Goal: Task Accomplishment & Management: Manage account settings

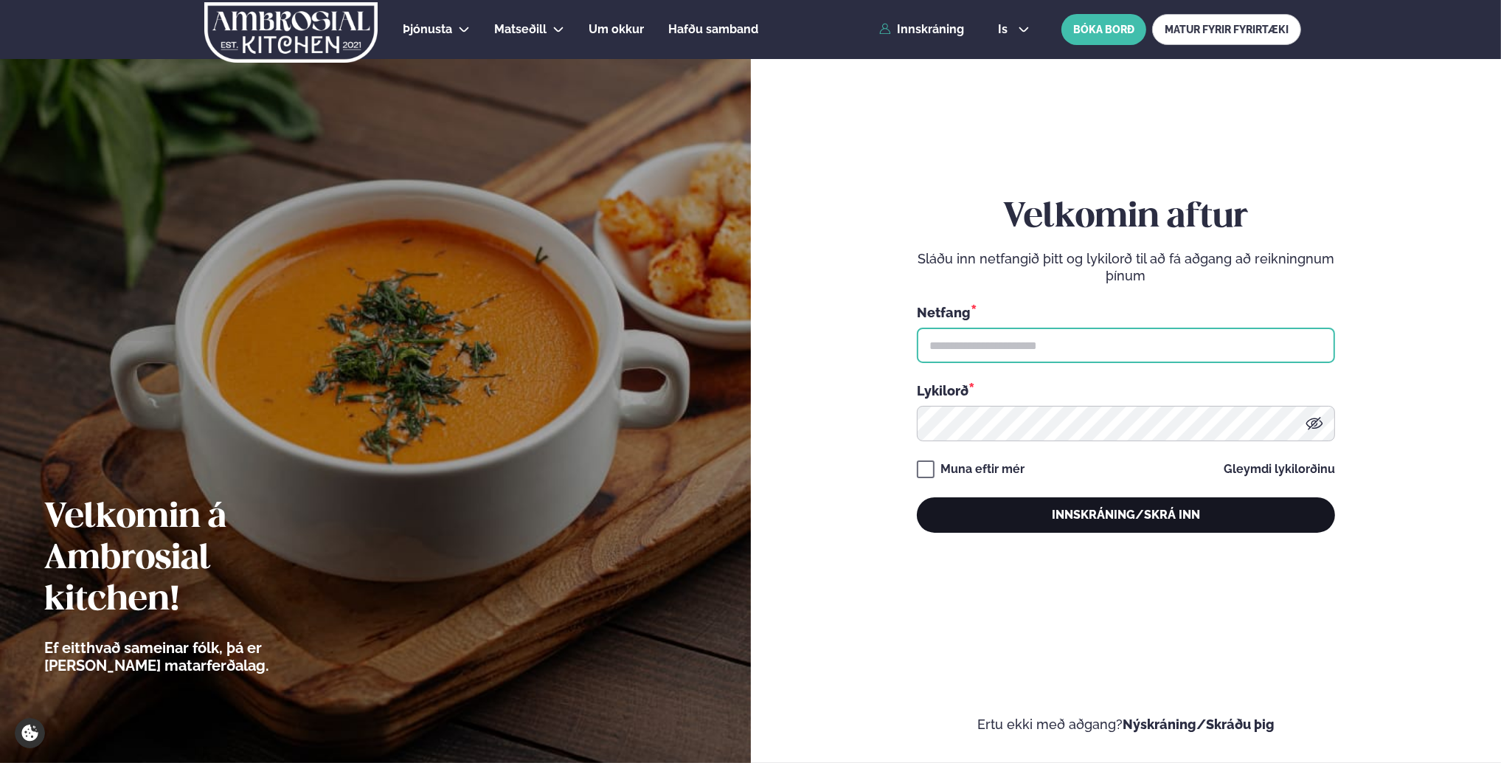
type input "**********"
click at [1148, 521] on button "Innskráning/Skrá inn" at bounding box center [1126, 514] width 418 height 35
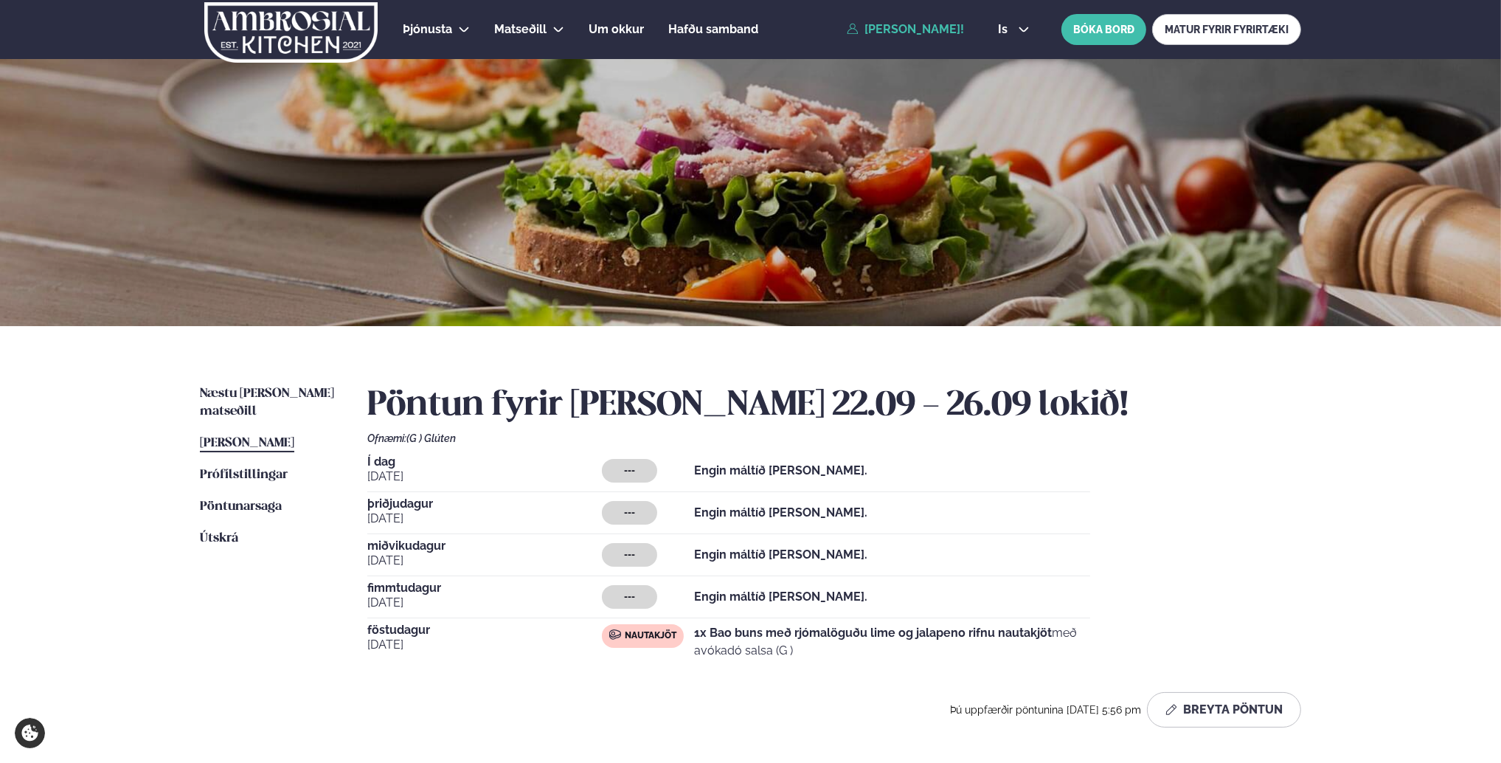
click at [246, 437] on span "[PERSON_NAME]" at bounding box center [247, 443] width 94 height 13
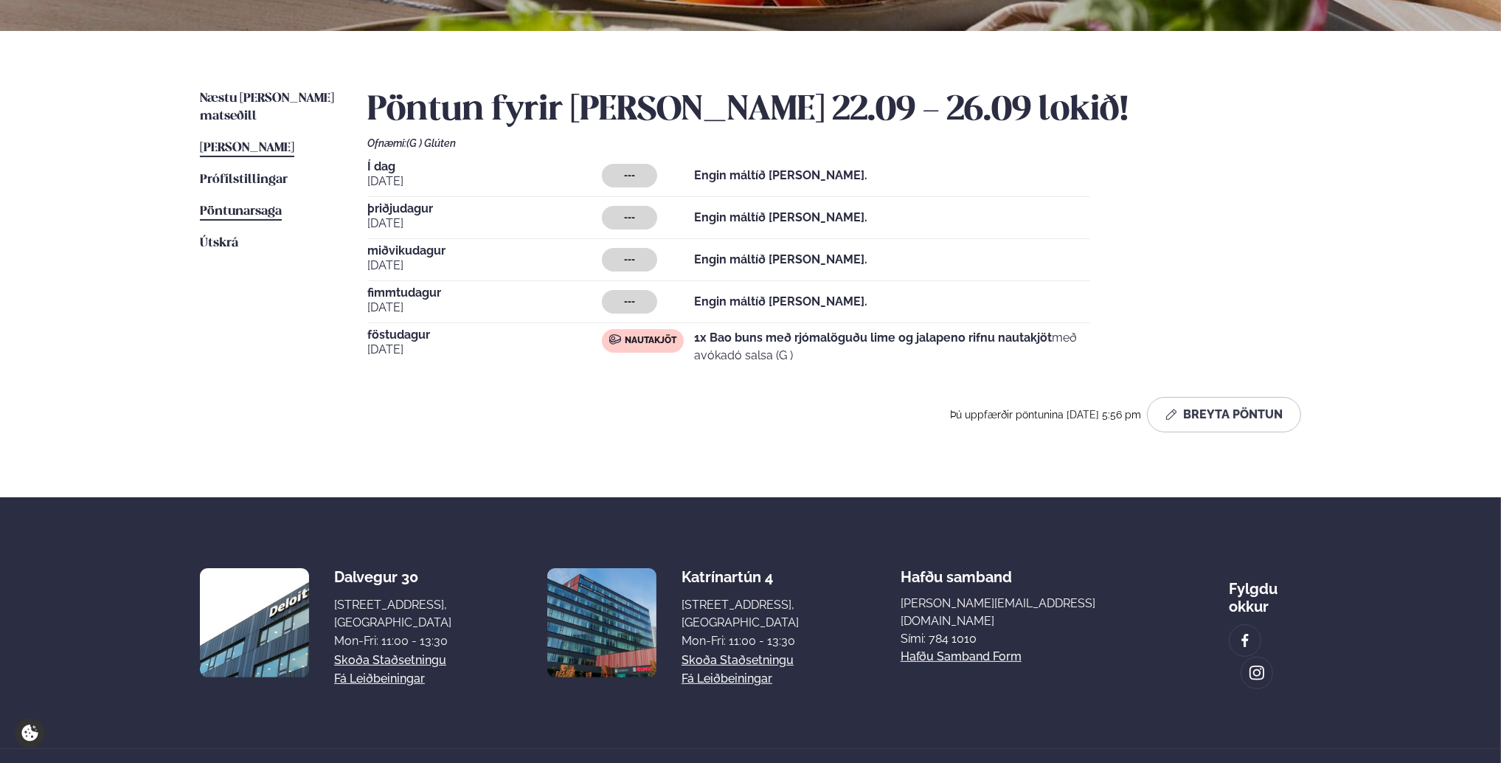
click at [258, 203] on link "Pöntunarsaga Saga" at bounding box center [241, 212] width 82 height 18
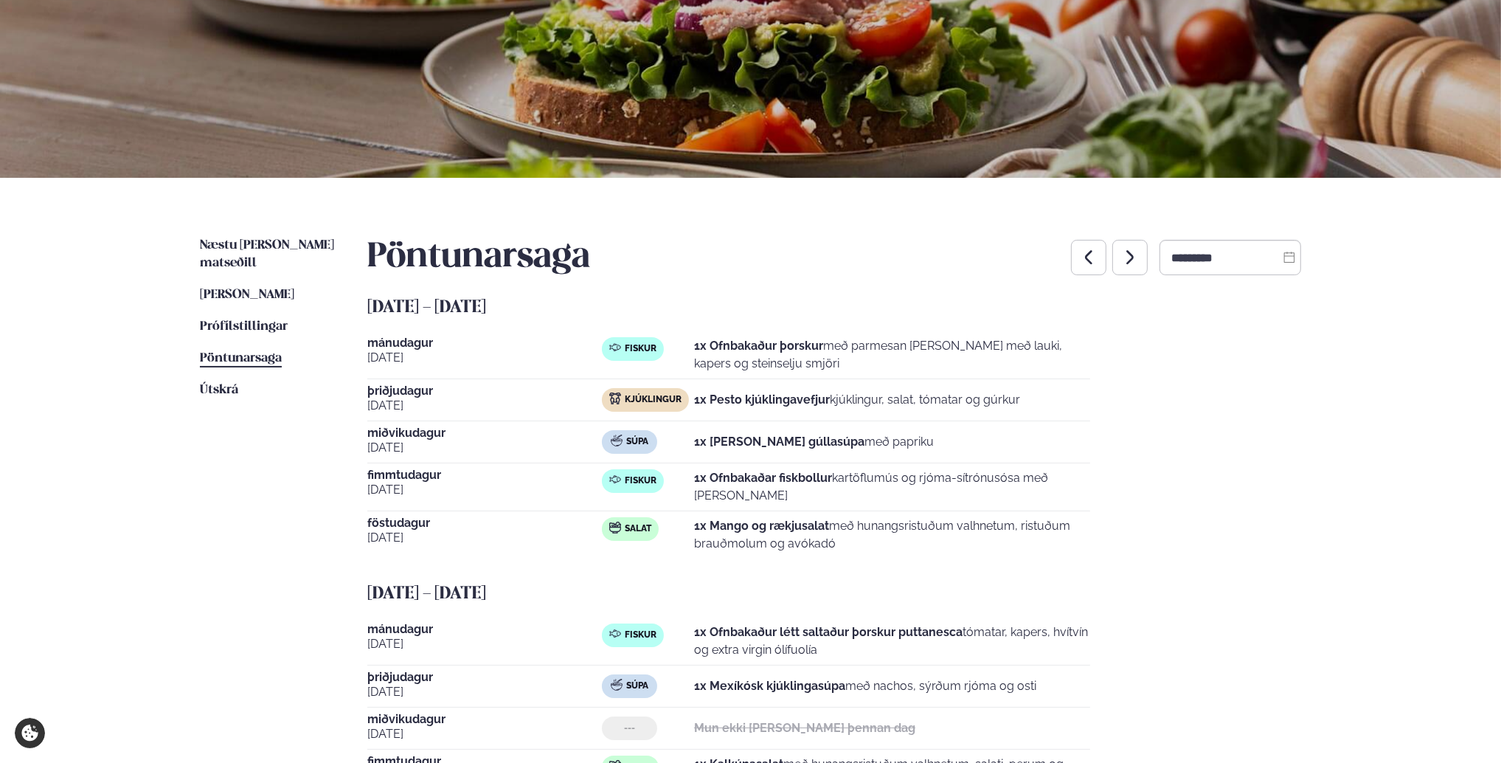
scroll to position [148, 0]
click at [277, 289] on span "[PERSON_NAME]" at bounding box center [247, 295] width 94 height 13
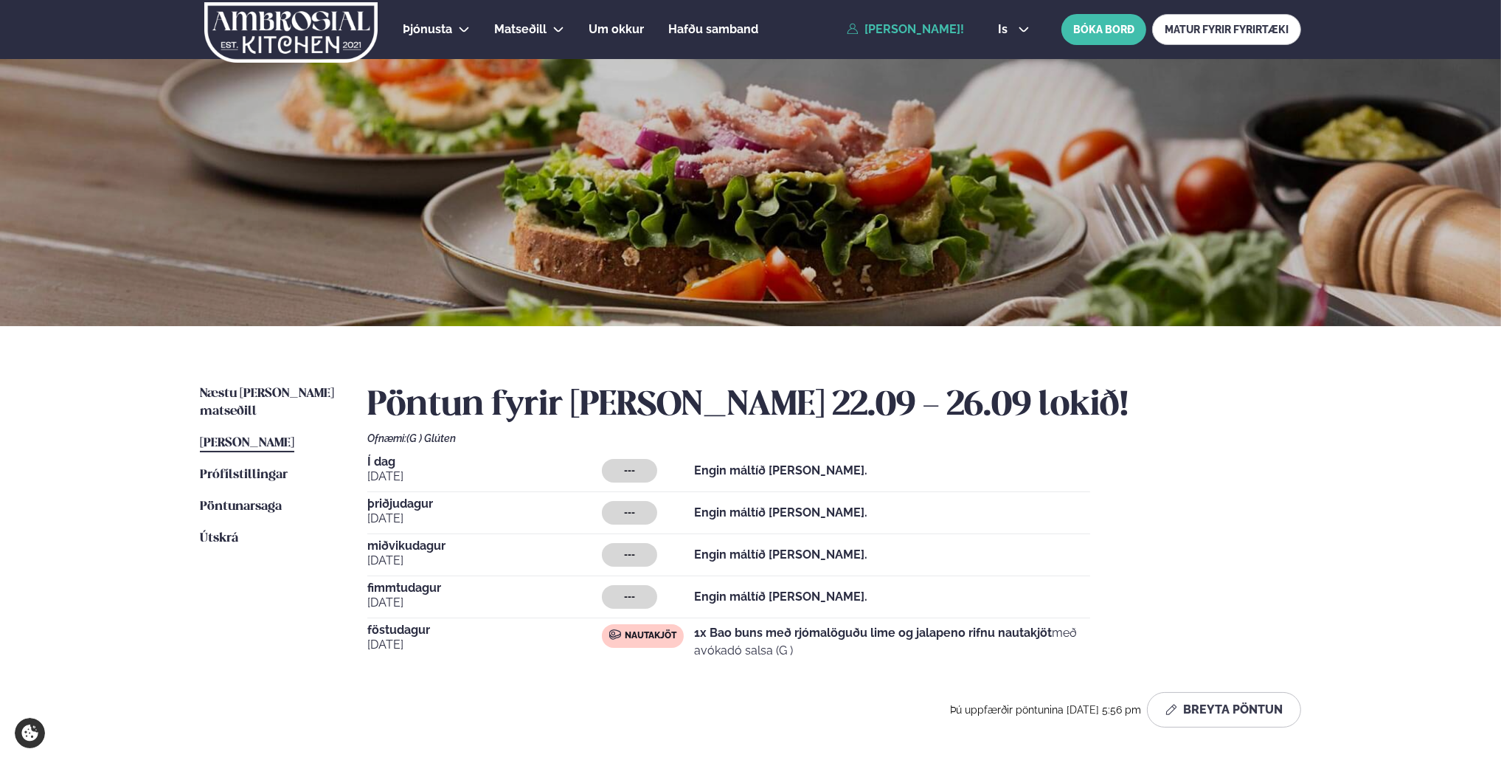
click at [409, 502] on span "þriðjudagur" at bounding box center [484, 504] width 235 height 12
click at [1232, 713] on button "Breyta Pöntun" at bounding box center [1224, 709] width 154 height 35
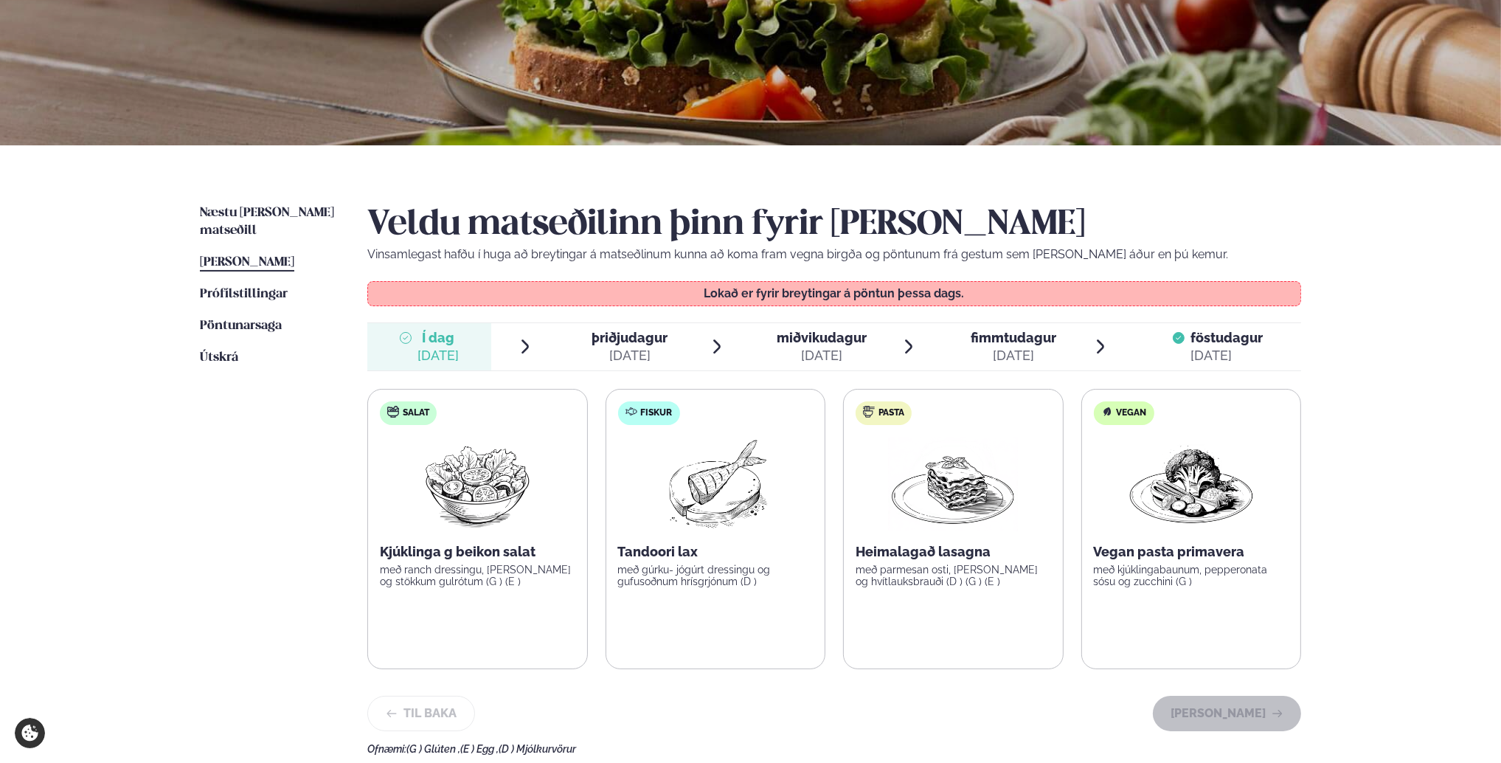
scroll to position [221, 0]
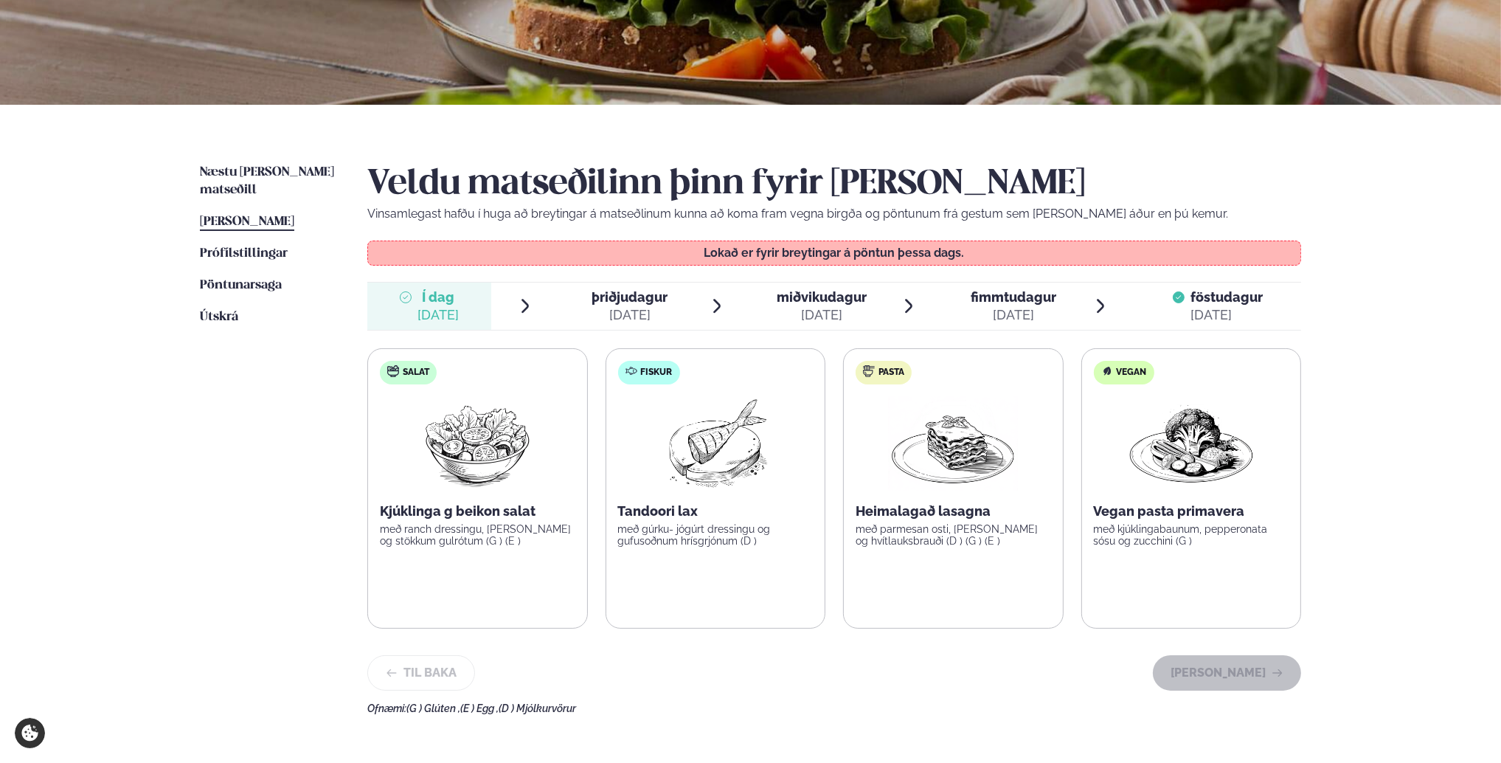
click at [646, 300] on span "þriðjudagur" at bounding box center [630, 296] width 76 height 15
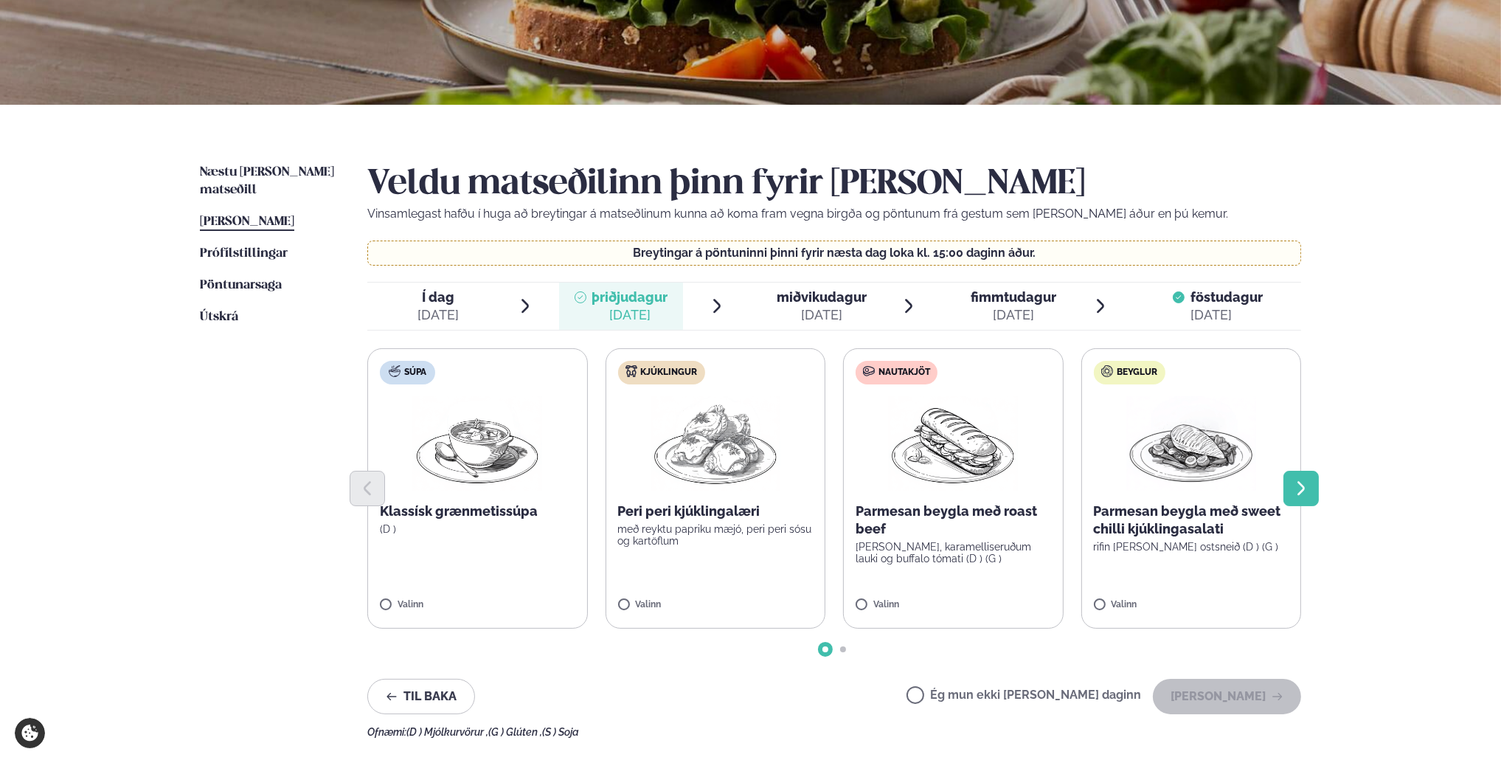
click at [1316, 488] on button "Next slide" at bounding box center [1301, 488] width 35 height 35
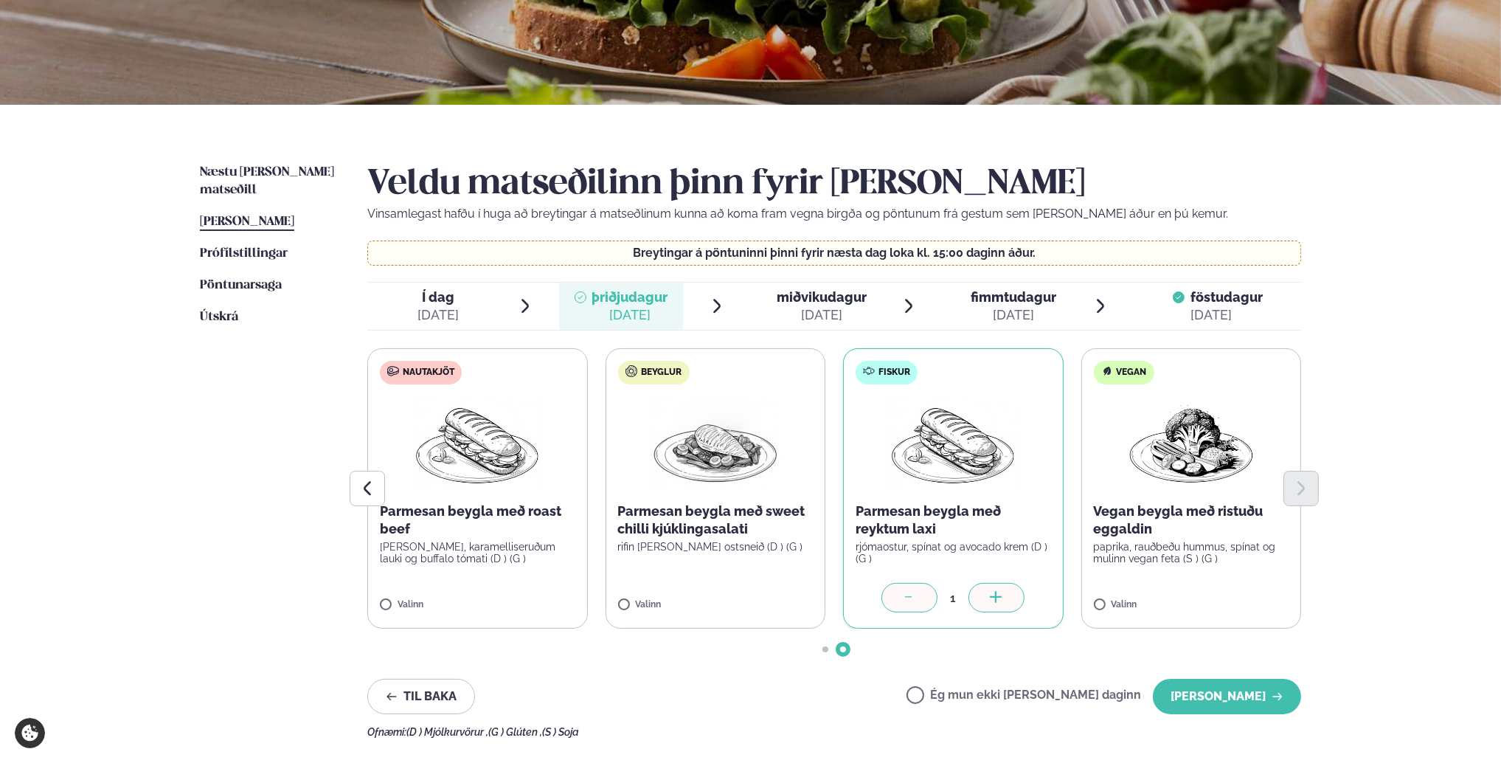
click at [831, 304] on div "miðvikudagur mið." at bounding box center [822, 297] width 90 height 18
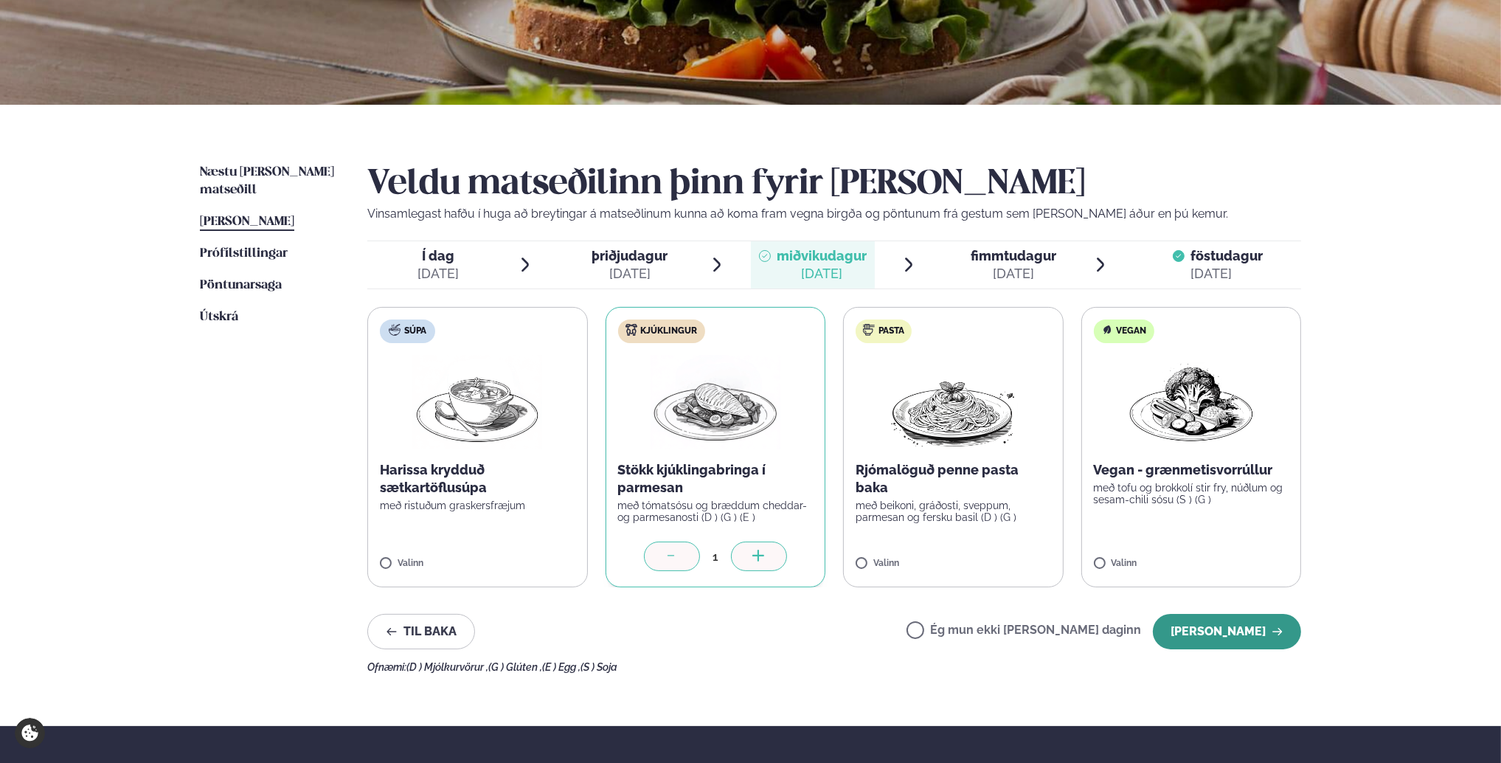
click at [1255, 648] on button "[PERSON_NAME]" at bounding box center [1227, 631] width 148 height 35
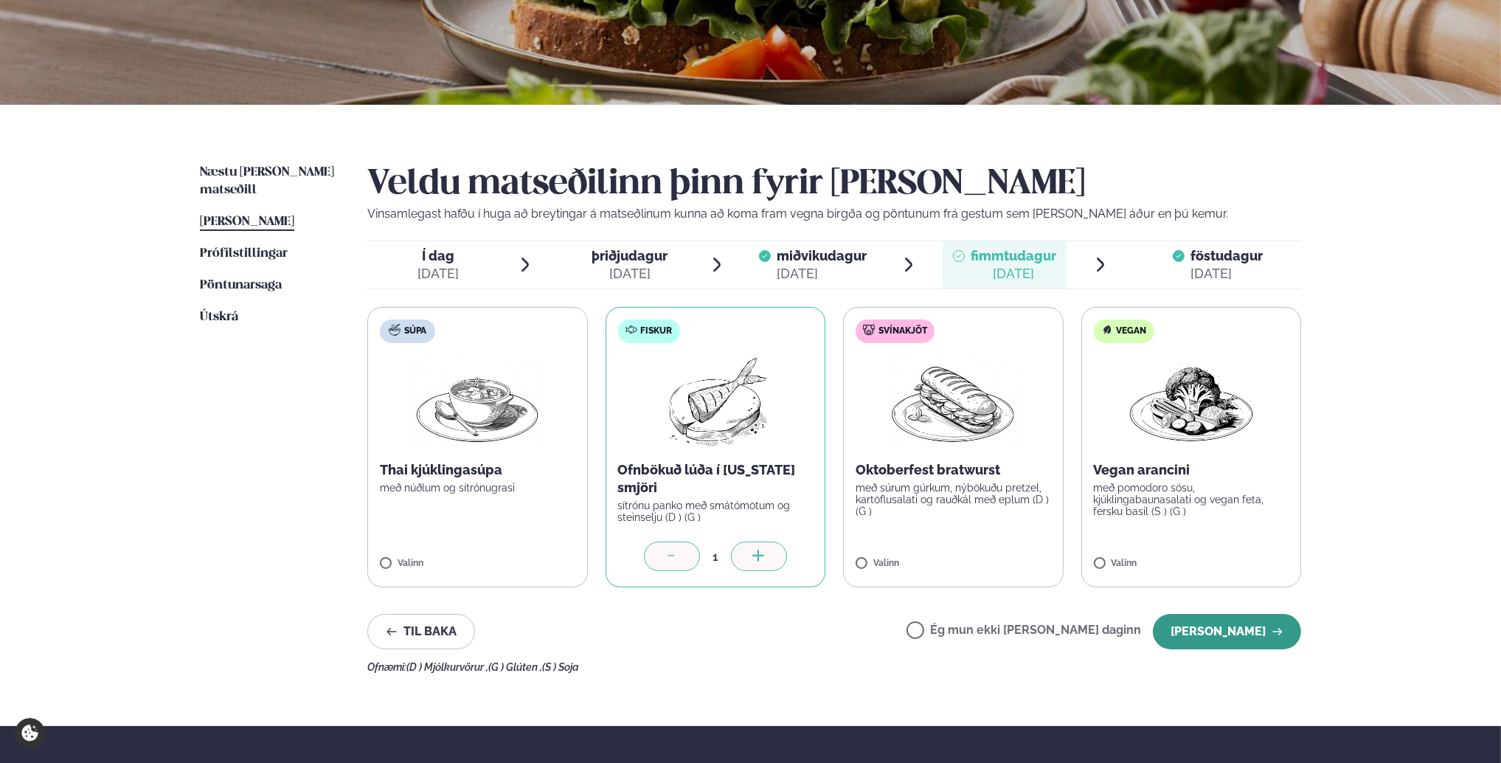
click at [1215, 629] on button "[PERSON_NAME]" at bounding box center [1227, 631] width 148 height 35
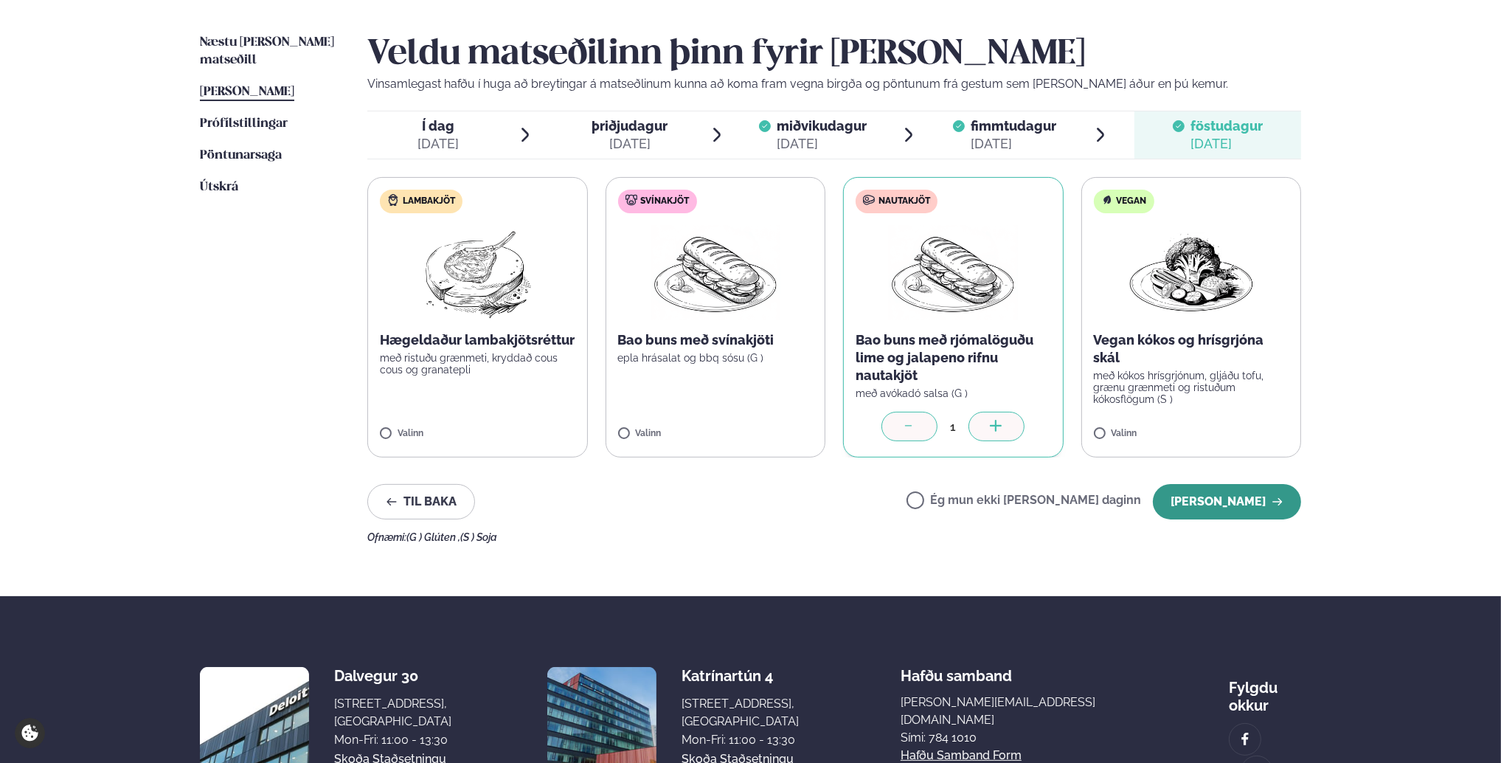
scroll to position [443, 0]
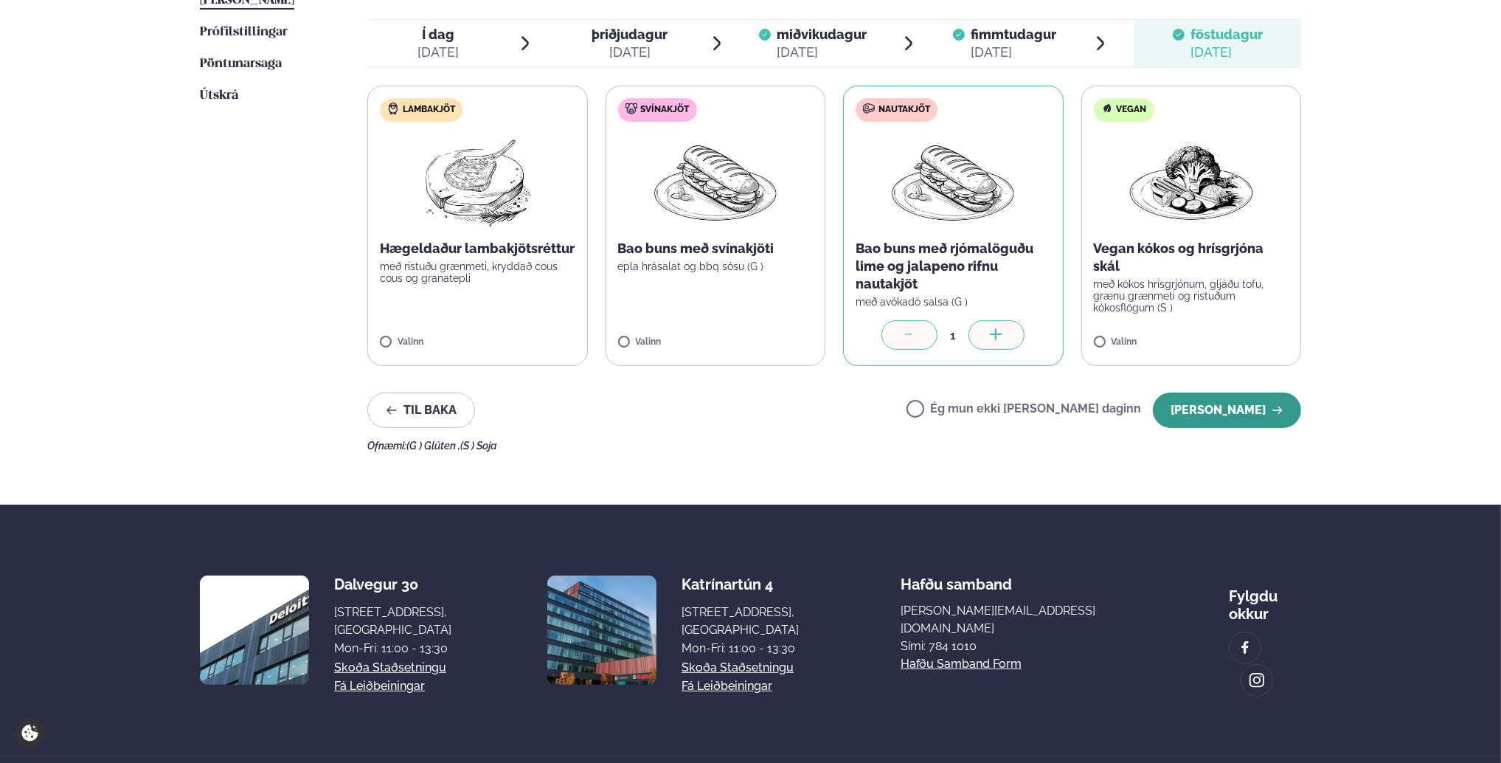
click at [1222, 412] on button "[PERSON_NAME]" at bounding box center [1227, 409] width 148 height 35
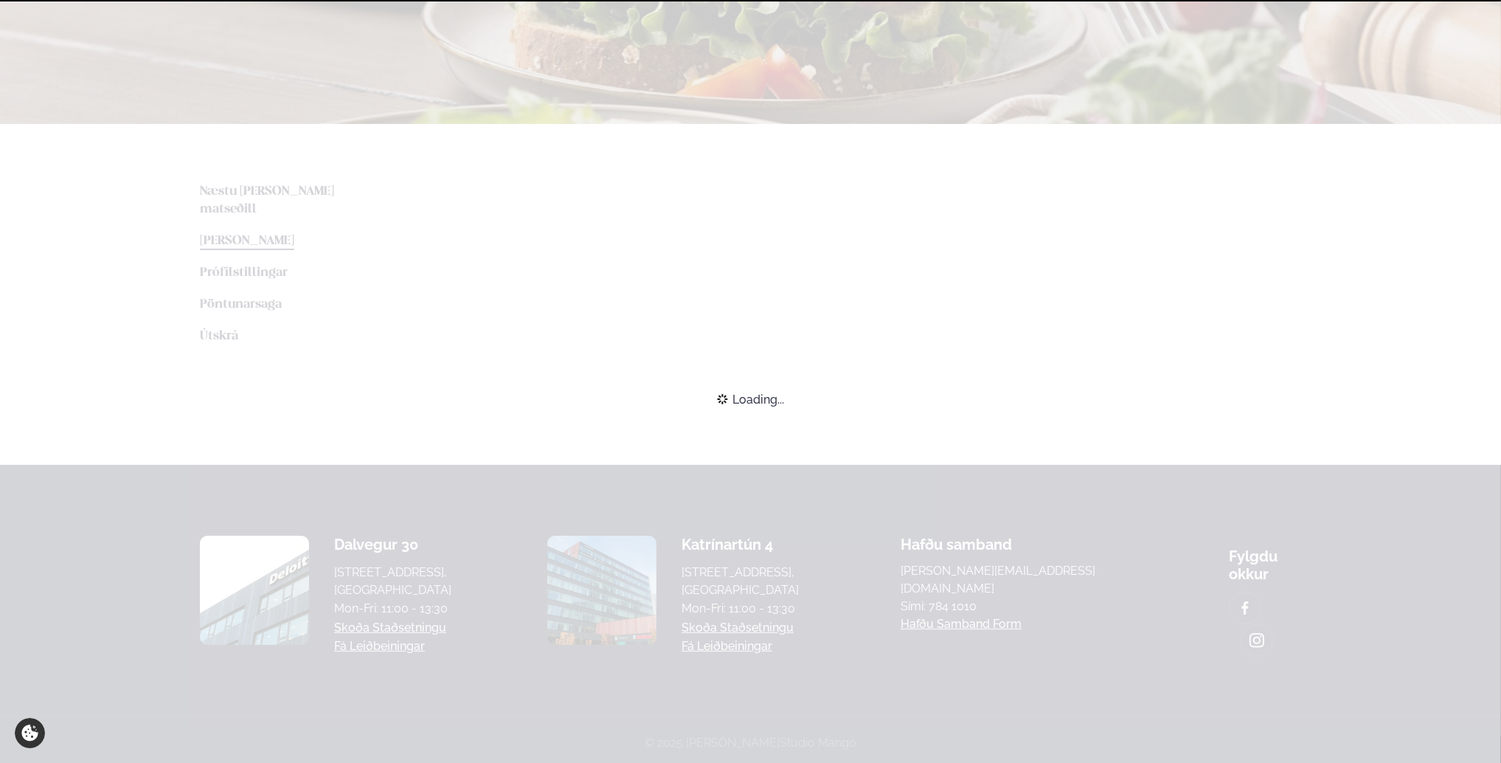
scroll to position [339, 0]
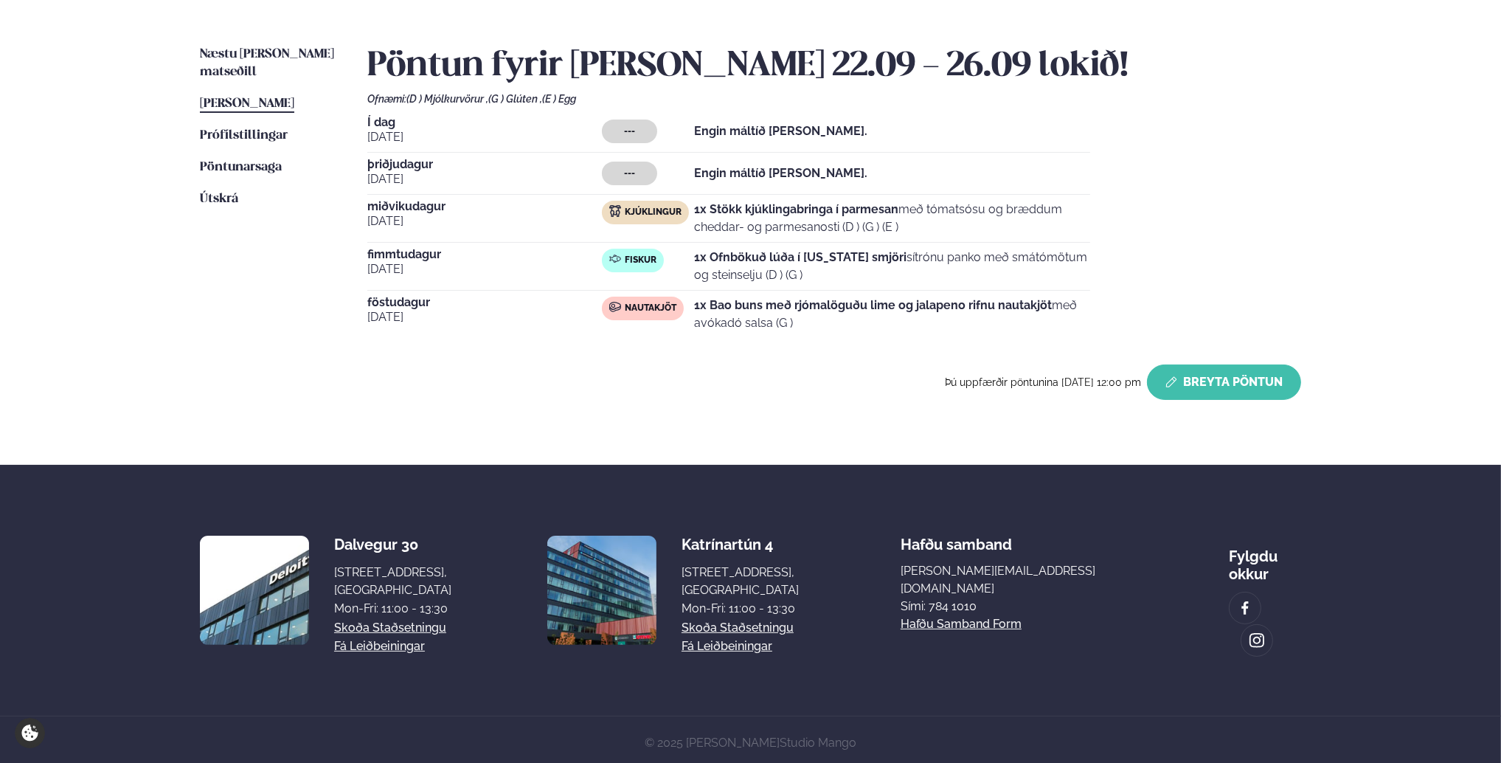
click at [1231, 392] on button "Breyta Pöntun" at bounding box center [1224, 381] width 154 height 35
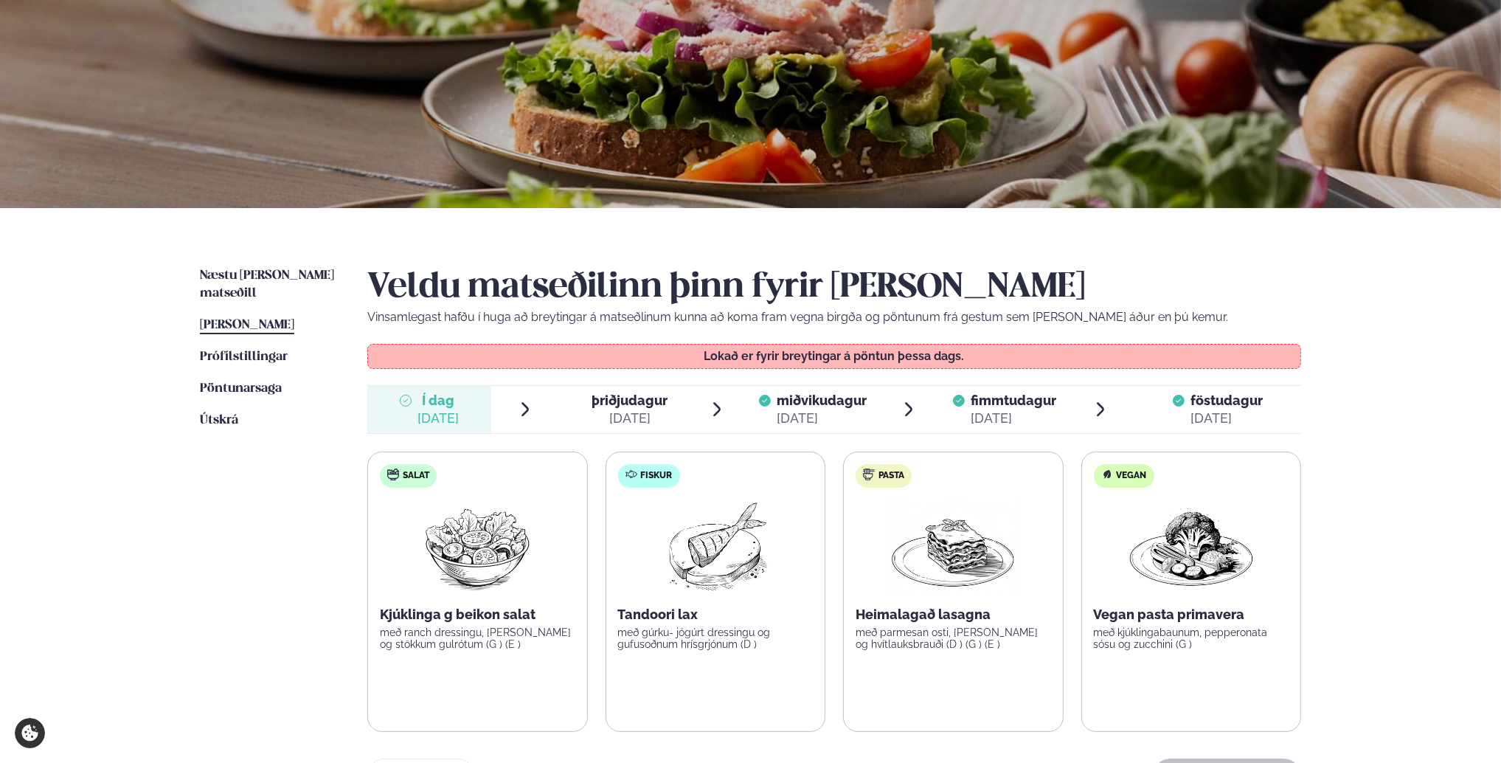
scroll to position [118, 0]
click at [258, 319] on span "[PERSON_NAME]" at bounding box center [247, 325] width 94 height 13
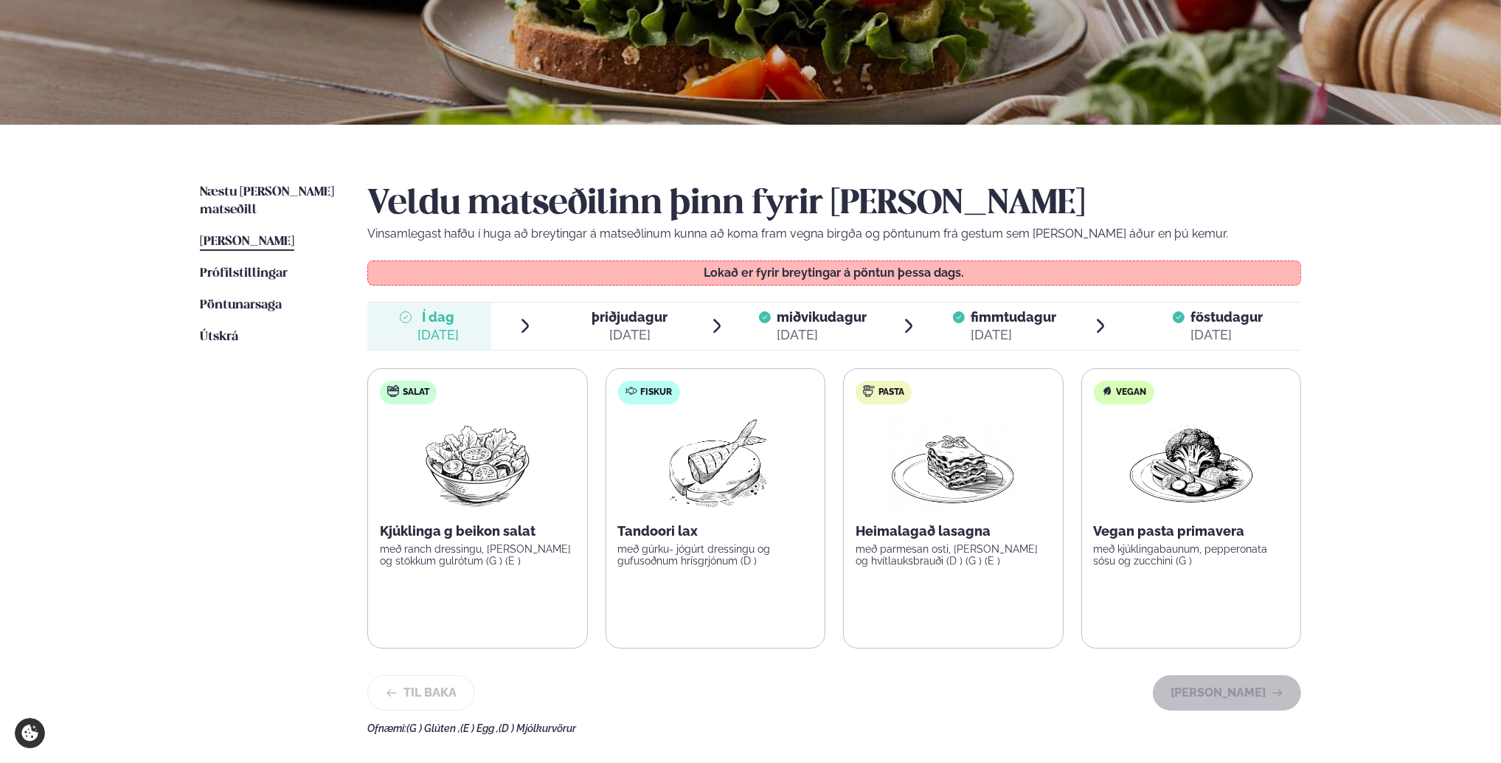
scroll to position [266, 0]
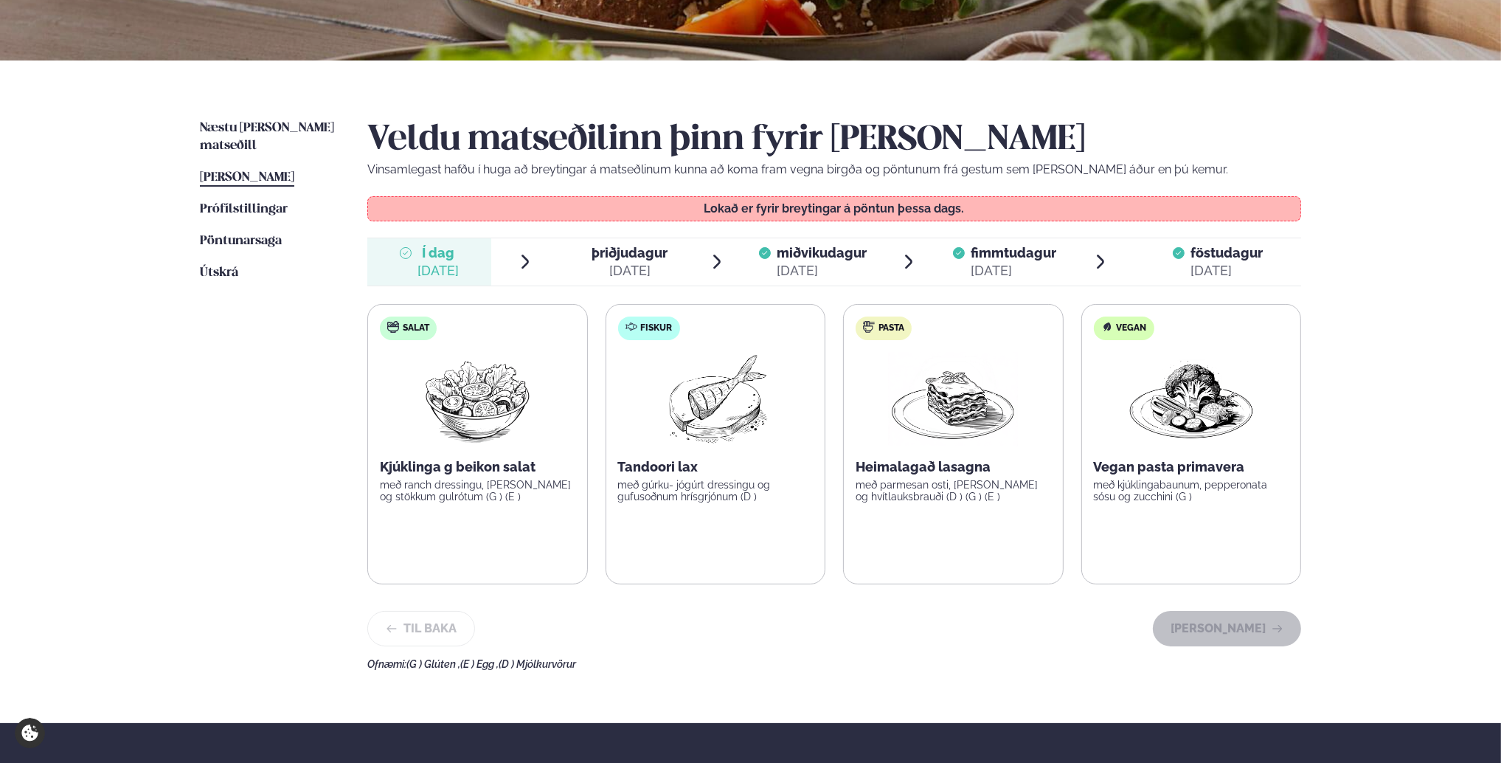
click at [248, 171] on span "[PERSON_NAME]" at bounding box center [247, 177] width 94 height 13
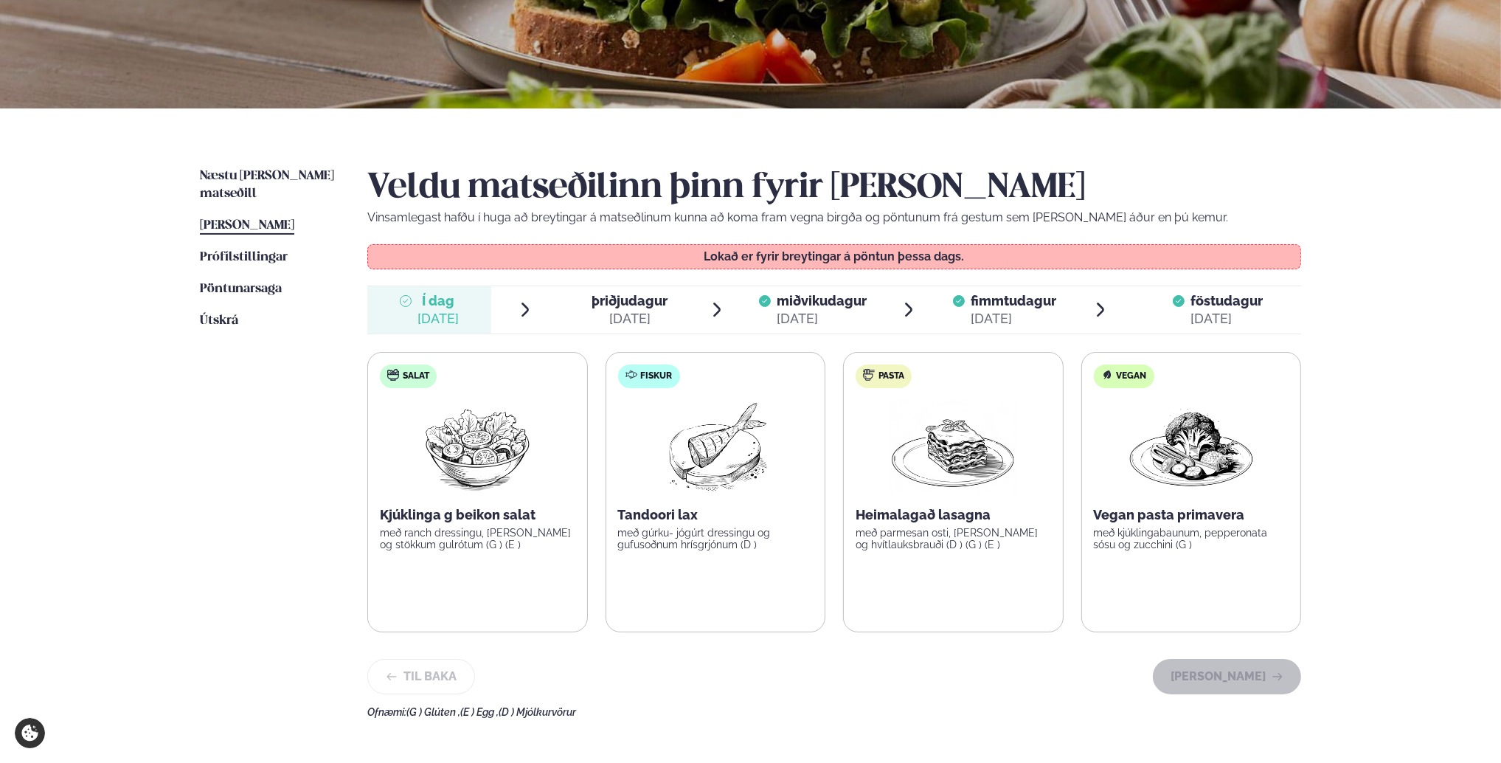
scroll to position [192, 0]
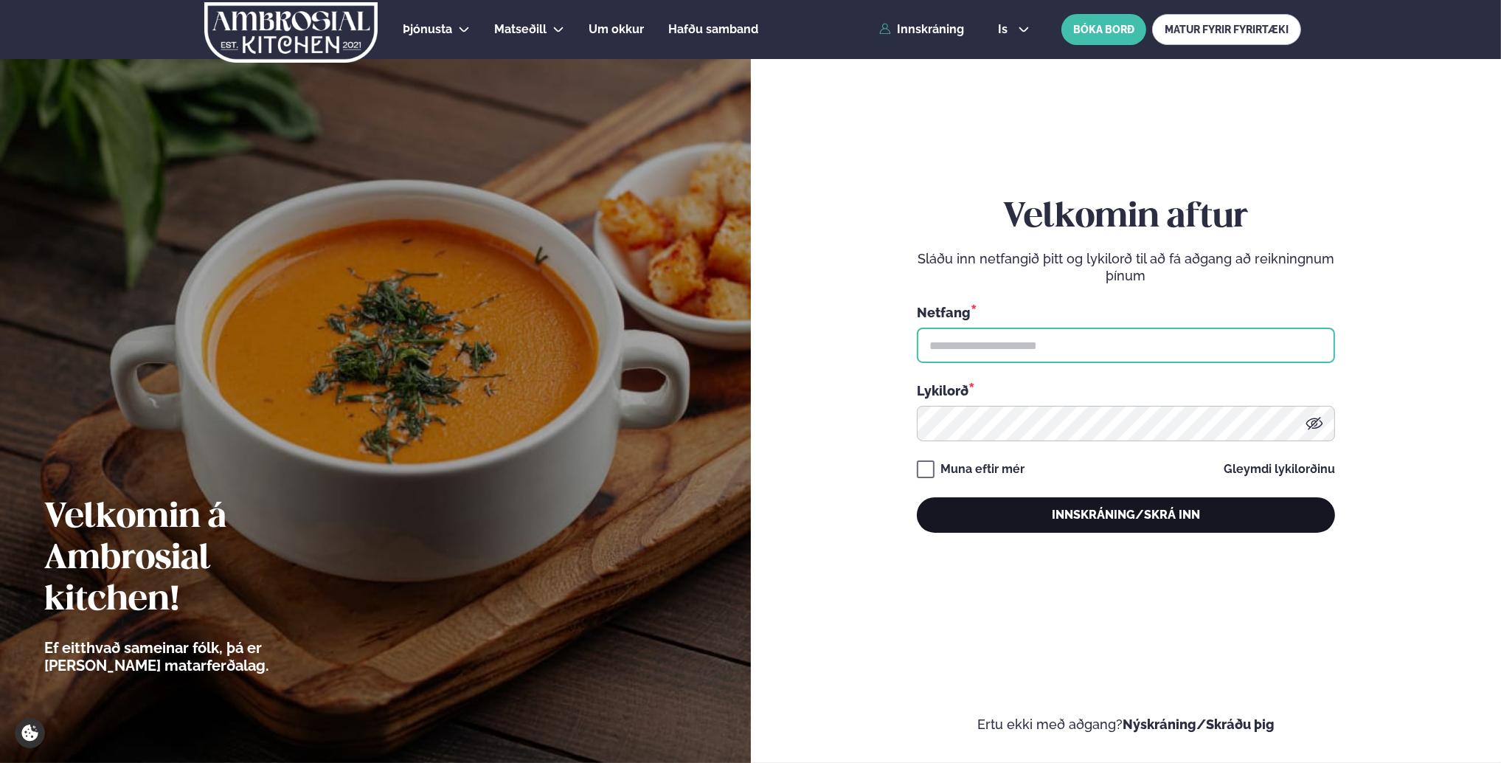
type input "**********"
click at [1130, 518] on button "Innskráning/Skrá inn" at bounding box center [1126, 514] width 418 height 35
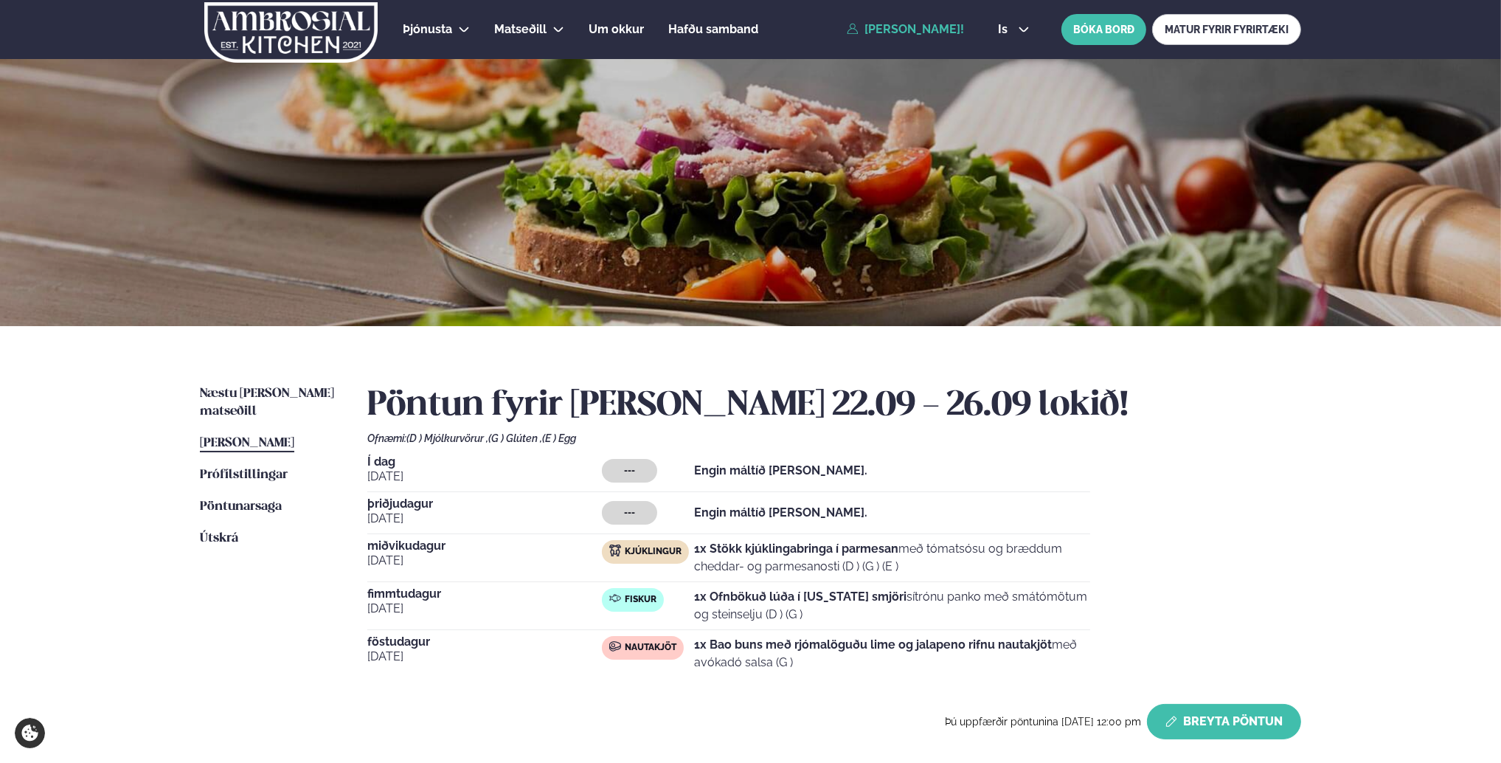
click at [1188, 725] on button "Breyta Pöntun" at bounding box center [1224, 721] width 154 height 35
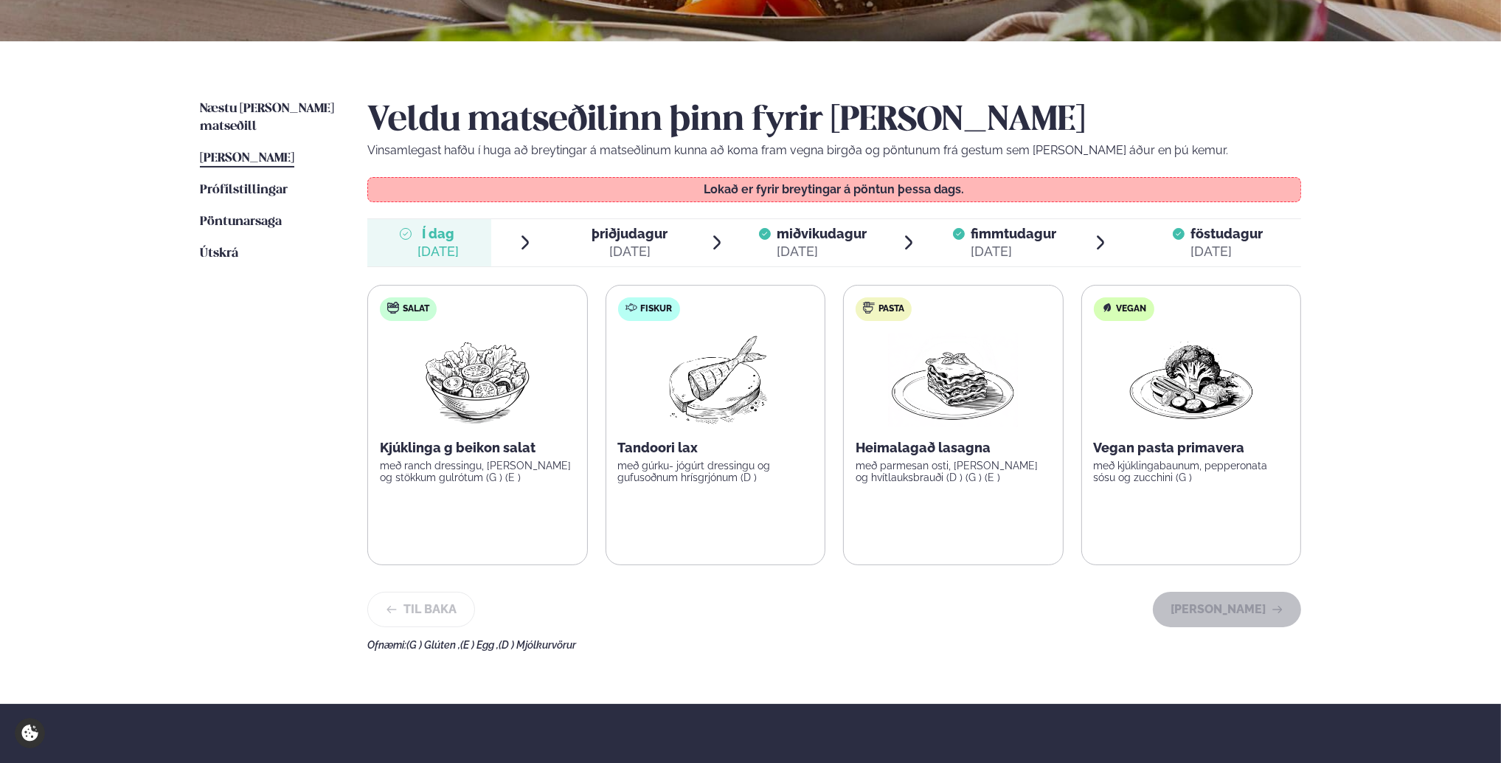
scroll to position [295, 0]
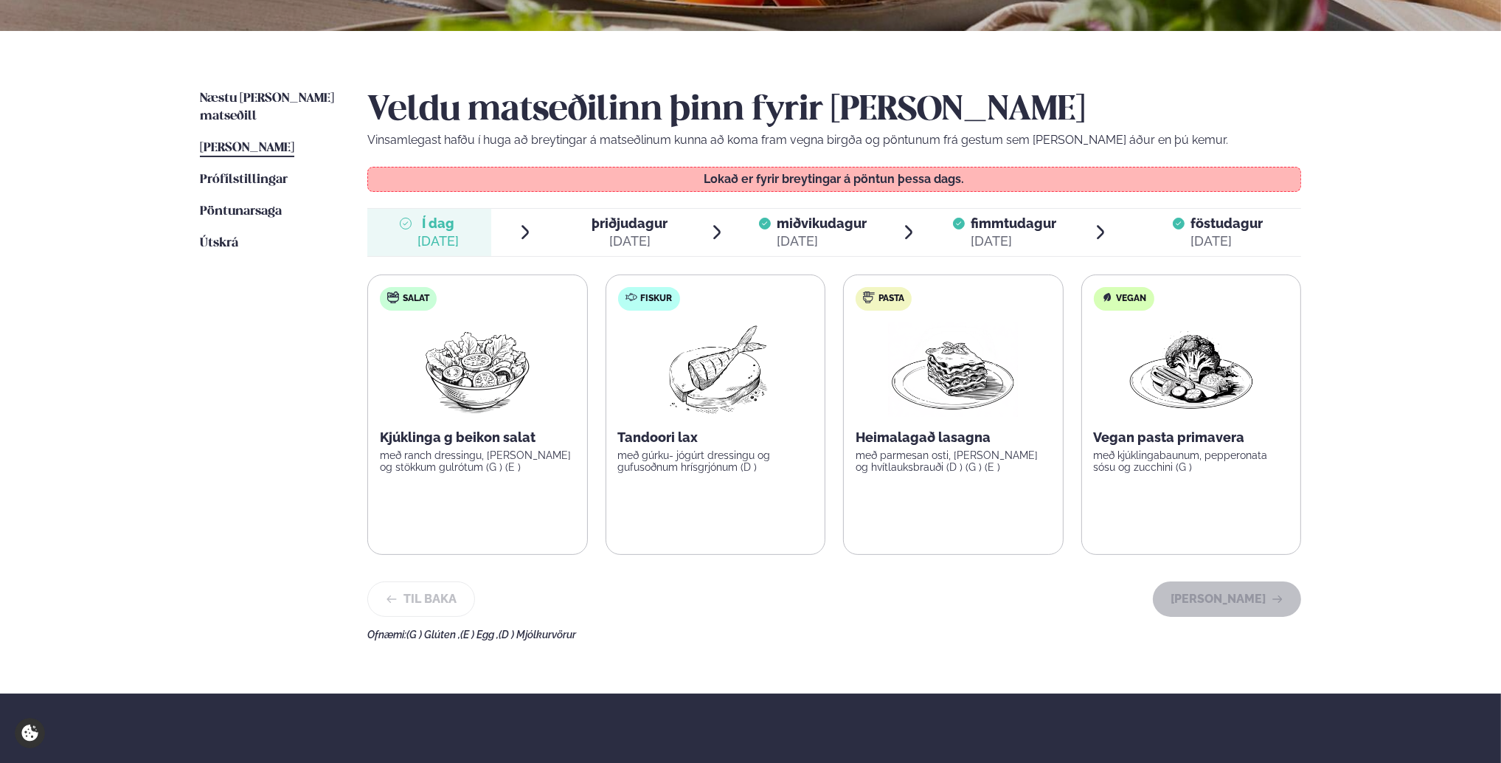
click at [716, 234] on icon at bounding box center [717, 233] width 18 height 18
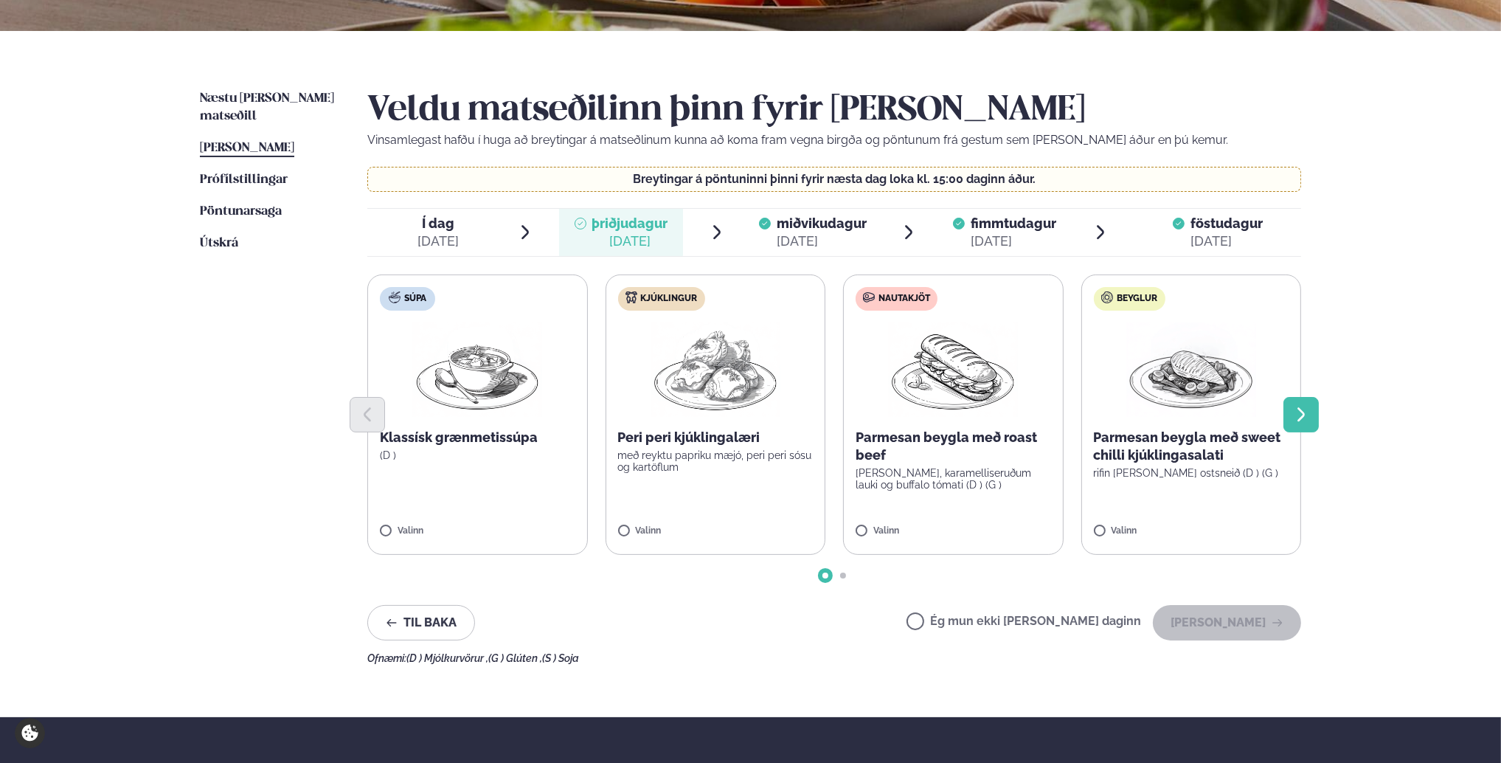
click at [1303, 421] on icon "Next slide" at bounding box center [1302, 415] width 18 height 18
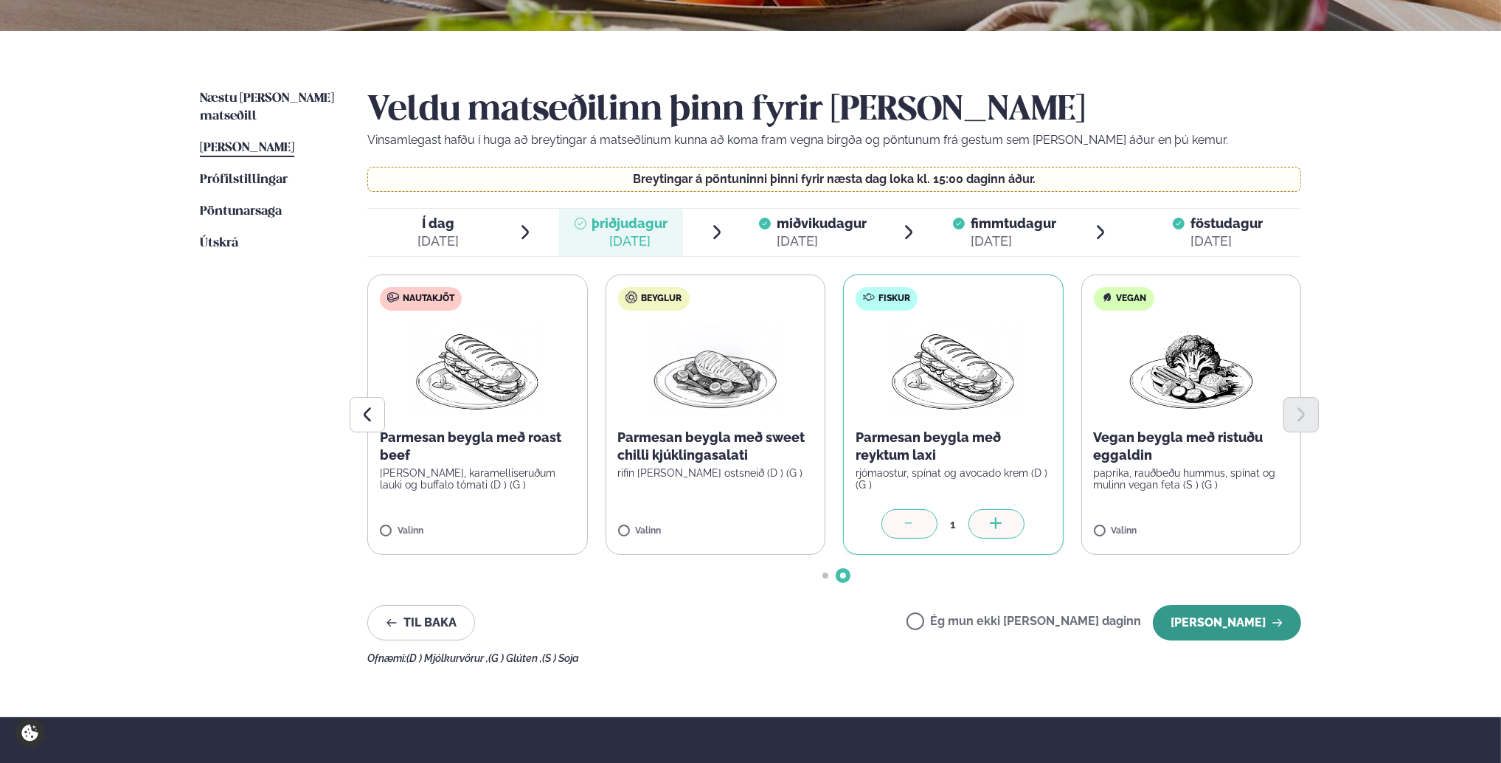
click at [1211, 619] on button "[PERSON_NAME]" at bounding box center [1227, 622] width 148 height 35
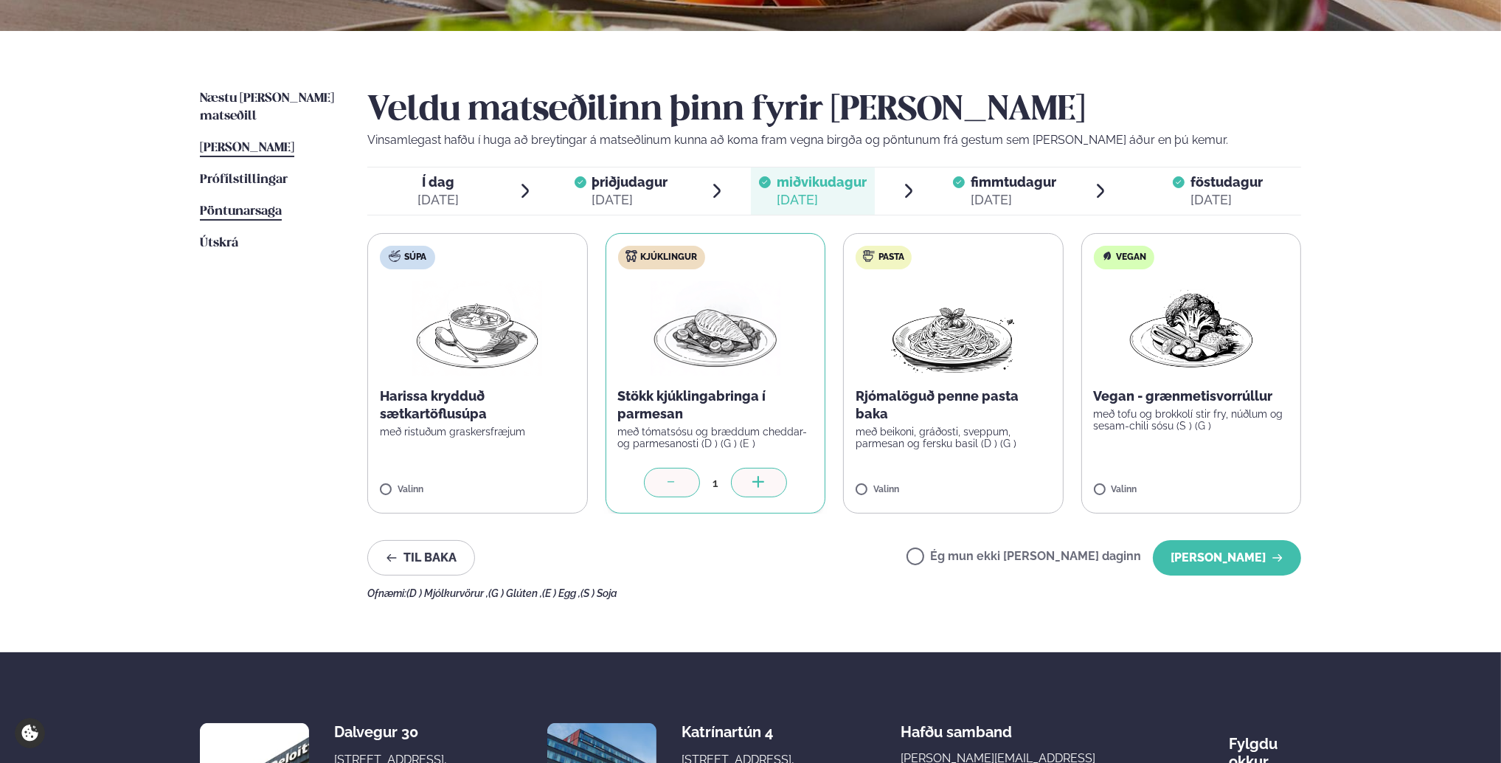
click at [227, 205] on span "Pöntunarsaga" at bounding box center [241, 211] width 82 height 13
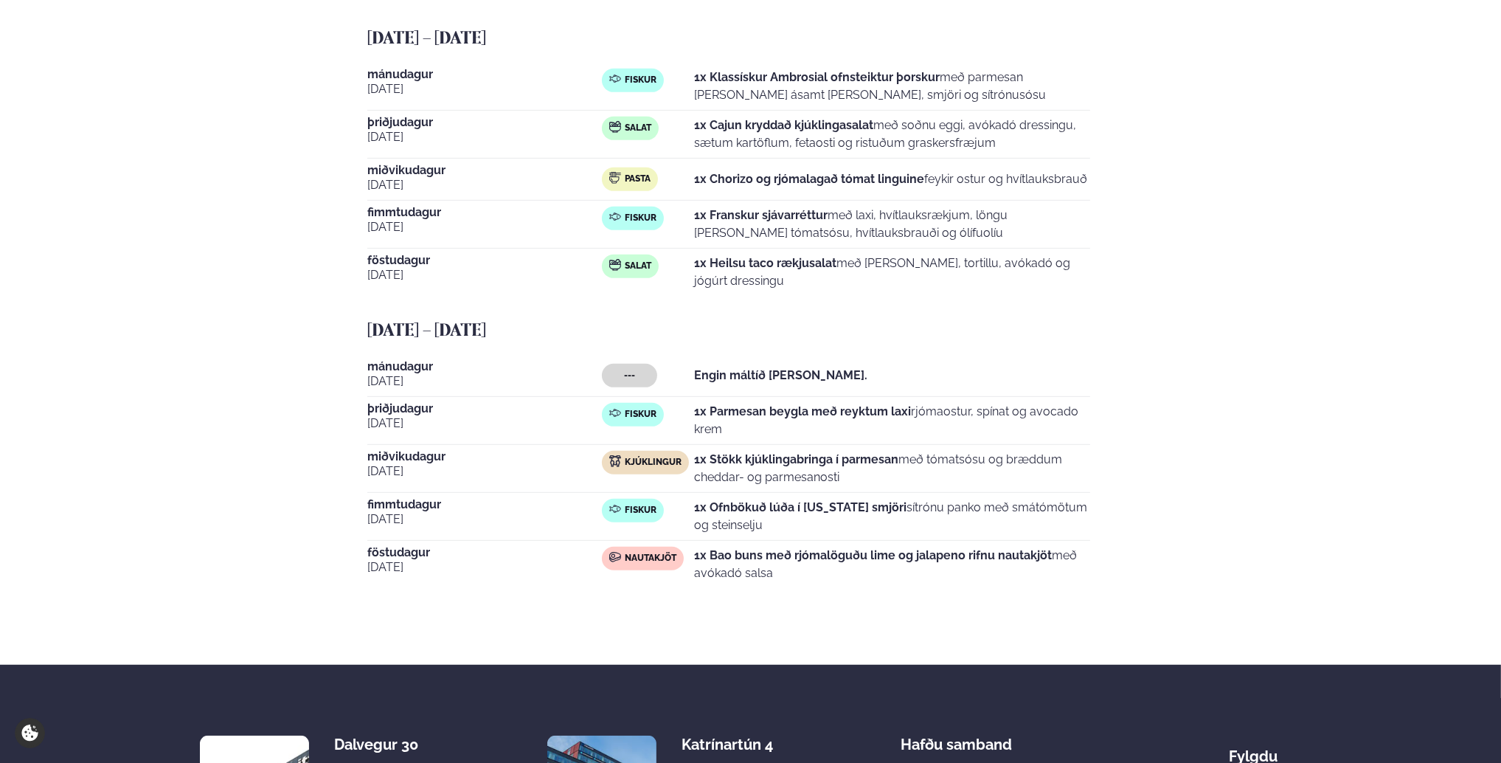
scroll to position [1107, 0]
